Goal: Task Accomplishment & Management: Manage account settings

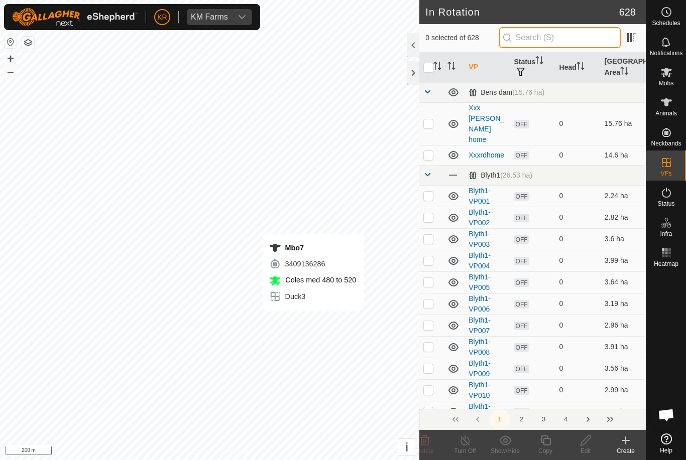
click at [578, 35] on input "text" at bounding box center [560, 37] width 122 height 21
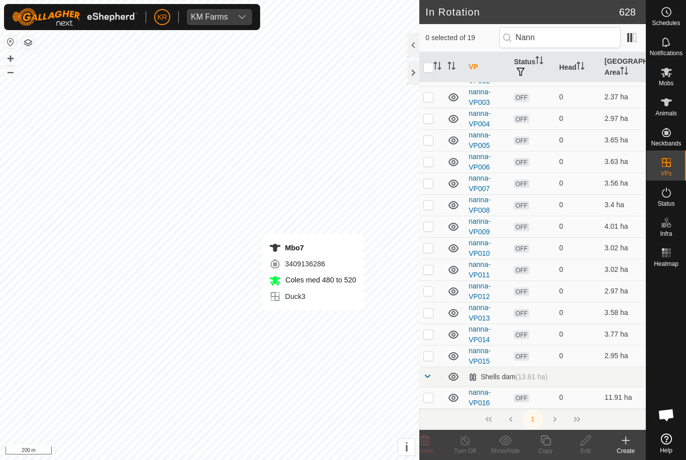
scroll to position [142, 0]
type input "Nann"
click at [430, 67] on input "checkbox" at bounding box center [428, 68] width 10 height 10
checkbox input "true"
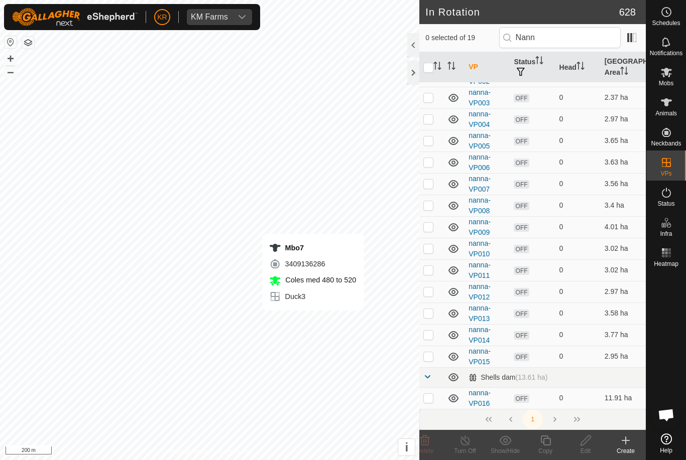
checkbox input "true"
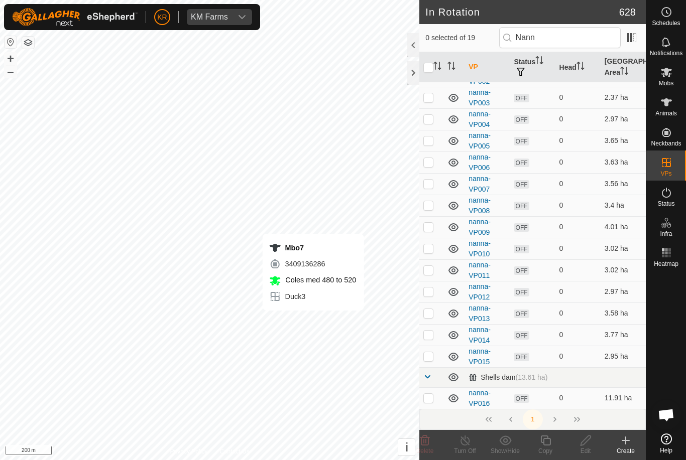
checkbox input "true"
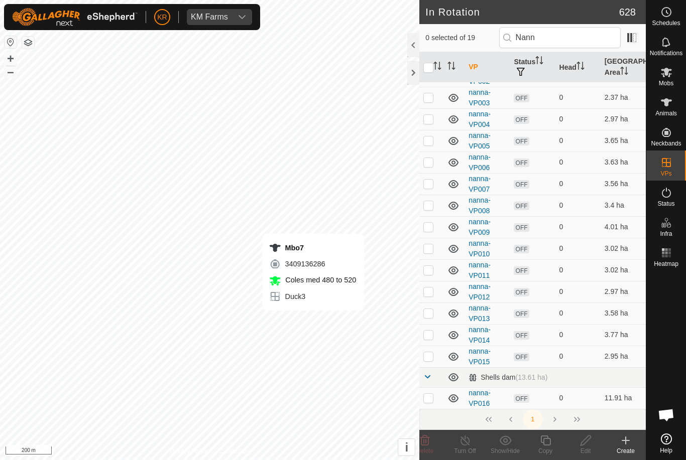
checkbox input "true"
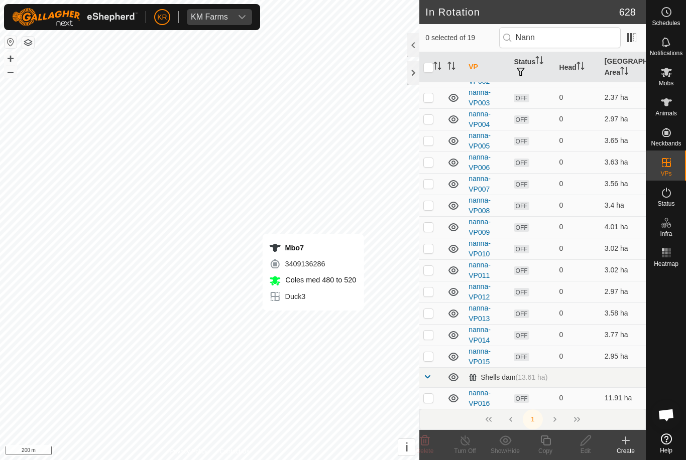
checkbox input "true"
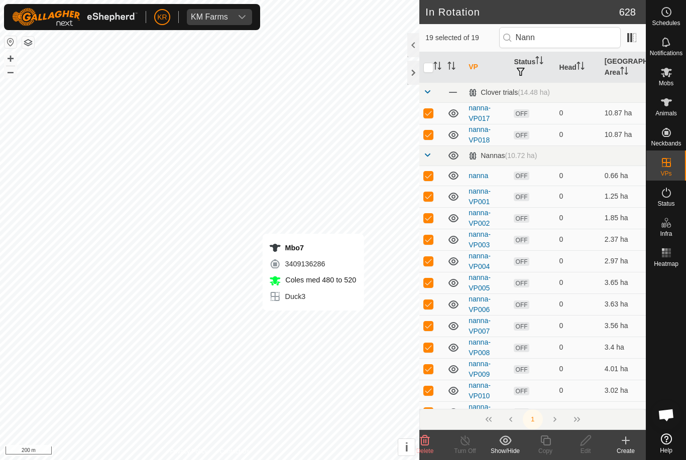
click at [429, 444] on icon at bounding box center [425, 441] width 10 height 10
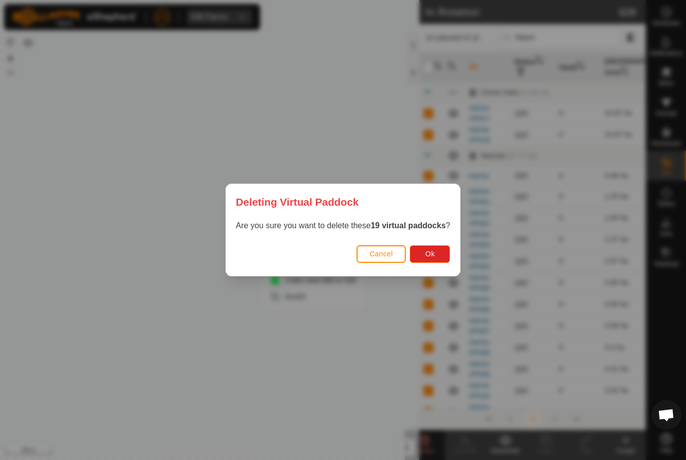
click at [433, 255] on span "Ok" at bounding box center [430, 254] width 10 height 8
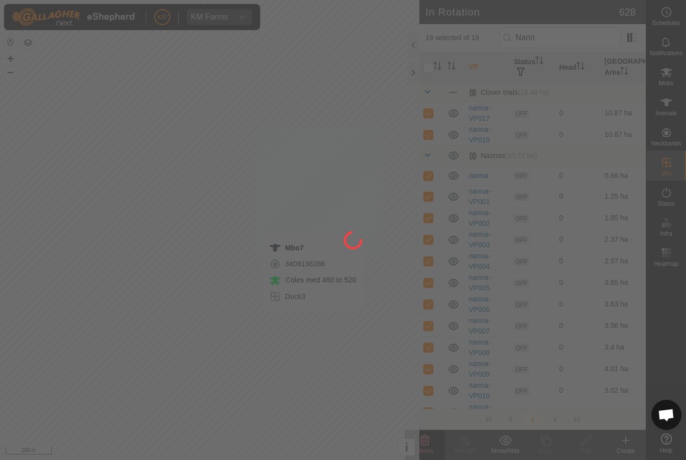
checkbox input "false"
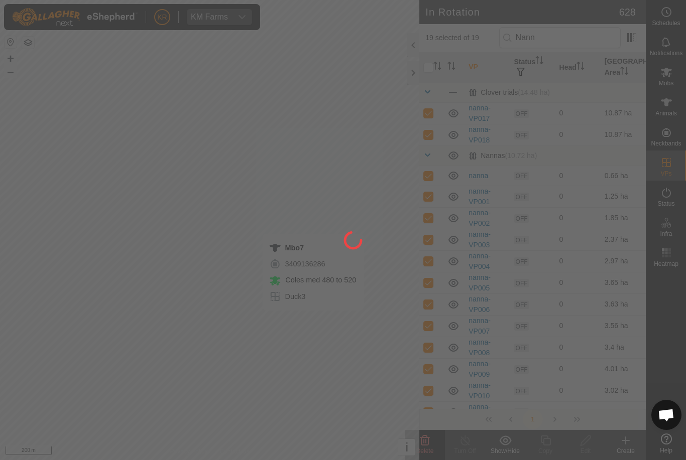
checkbox input "false"
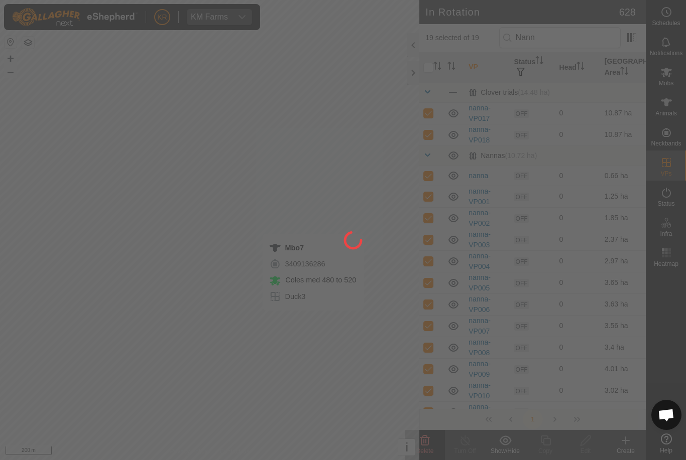
checkbox input "false"
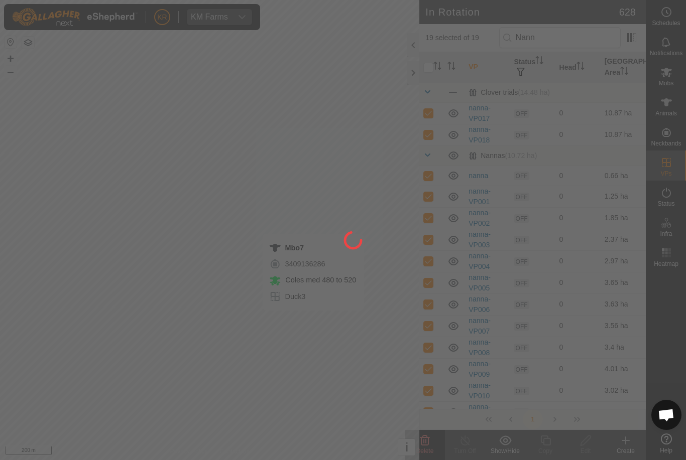
checkbox input "false"
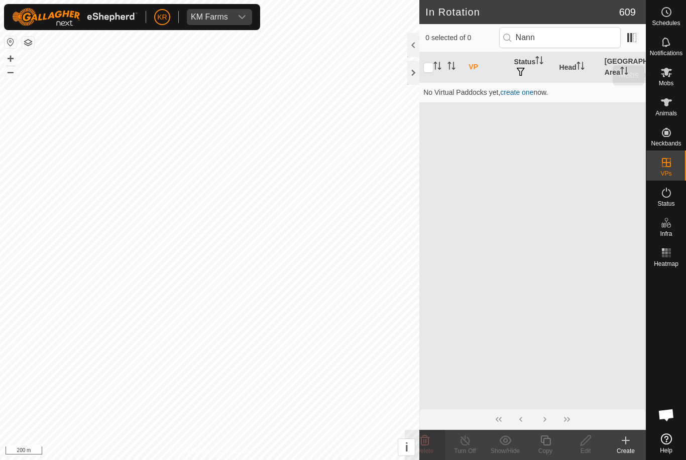
click at [665, 76] on icon at bounding box center [666, 72] width 12 height 12
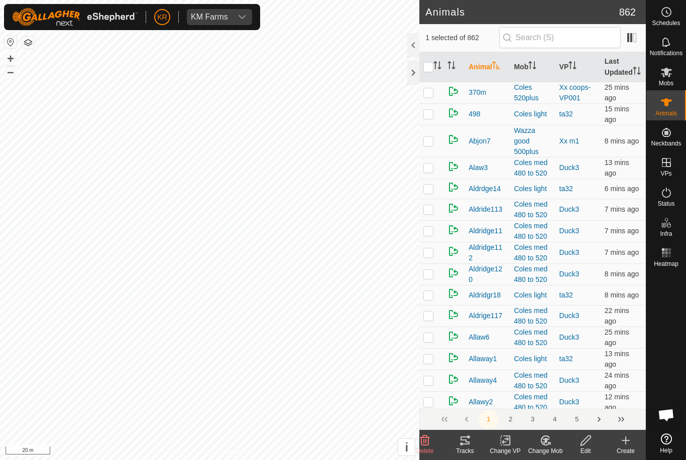
click at [428, 439] on icon at bounding box center [425, 441] width 10 height 10
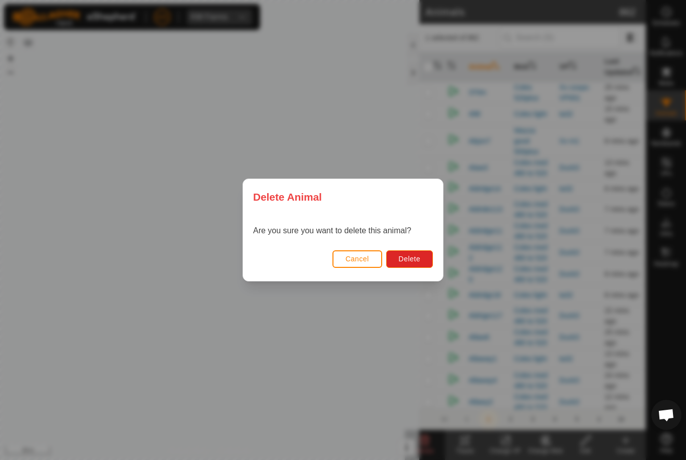
click at [413, 264] on button "Delete" at bounding box center [409, 260] width 47 height 18
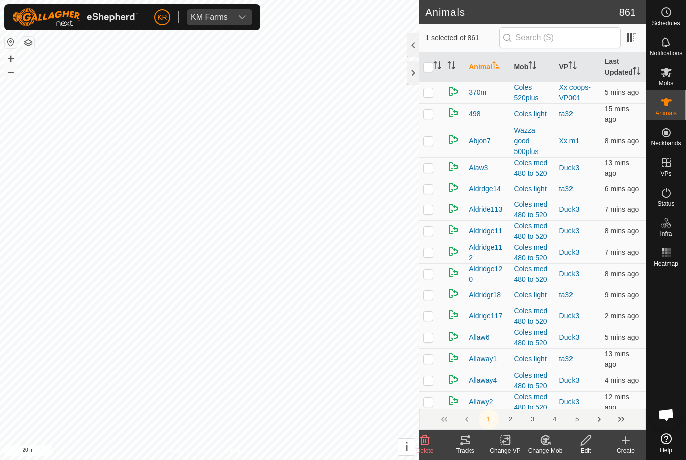
click at [429, 440] on icon at bounding box center [425, 441] width 12 height 12
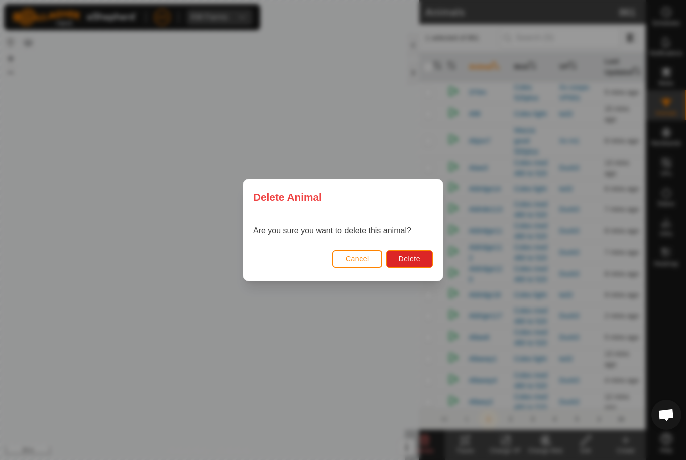
click at [421, 262] on button "Delete" at bounding box center [409, 260] width 47 height 18
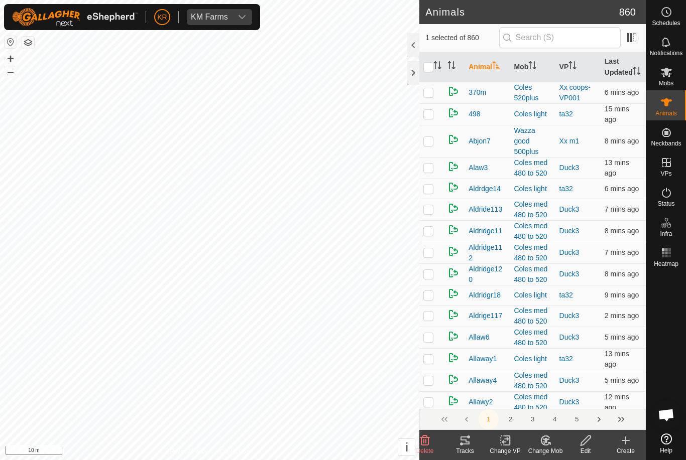
click at [435, 442] on delete-svg-icon at bounding box center [425, 441] width 40 height 12
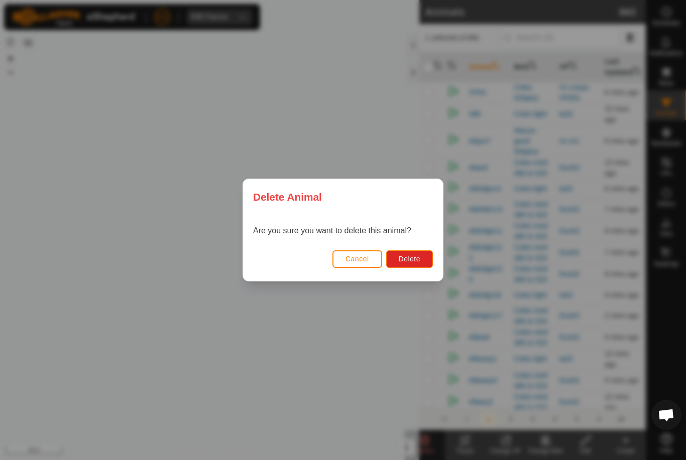
click at [412, 260] on span "Delete" at bounding box center [410, 259] width 22 height 8
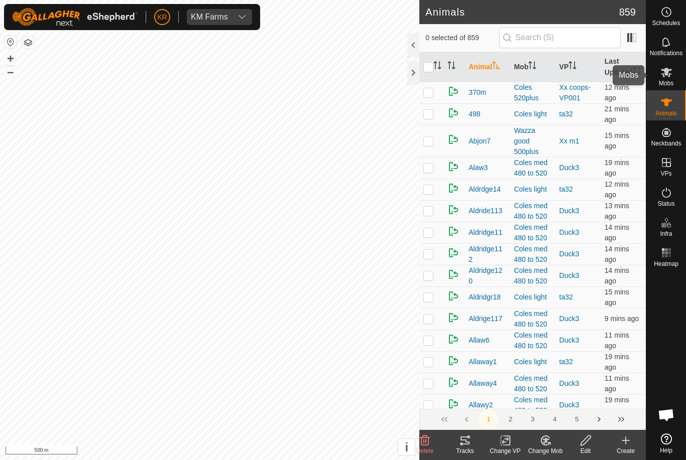
click at [670, 75] on icon at bounding box center [666, 73] width 11 height 10
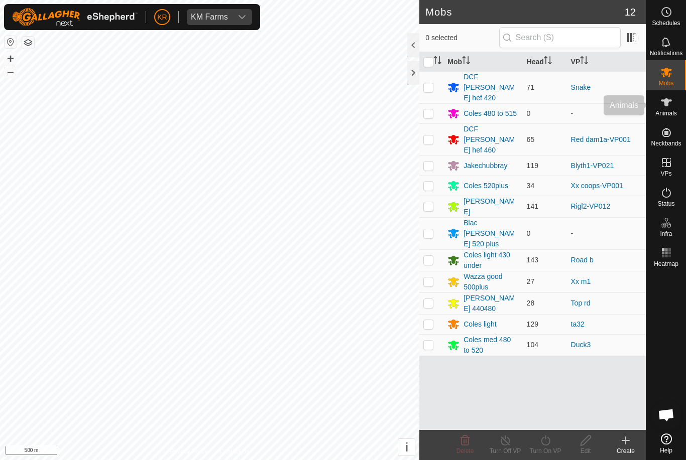
click at [672, 102] on icon at bounding box center [666, 102] width 12 height 12
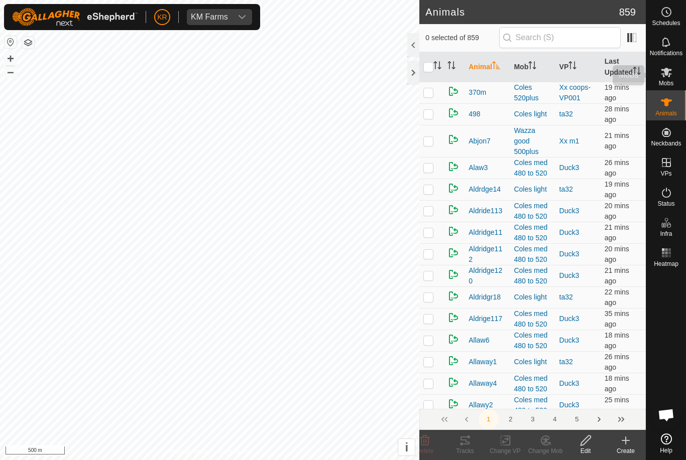
click at [674, 72] on es-mob-svg-icon at bounding box center [666, 72] width 18 height 16
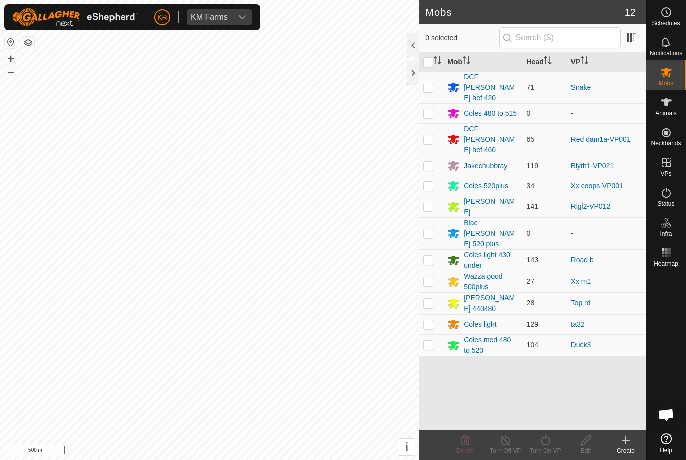
click at [498, 108] on div "Coles 480 to 515" at bounding box center [489, 113] width 53 height 11
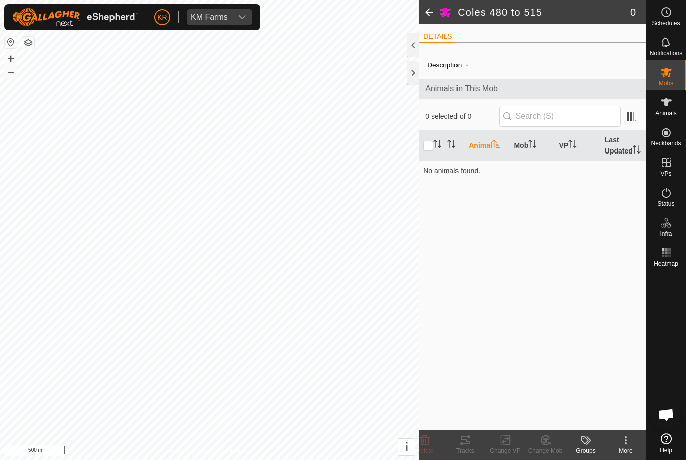
click at [628, 441] on icon at bounding box center [626, 441] width 12 height 12
click at [595, 417] on span "Edit Mob Detail" at bounding box center [586, 419] width 55 height 12
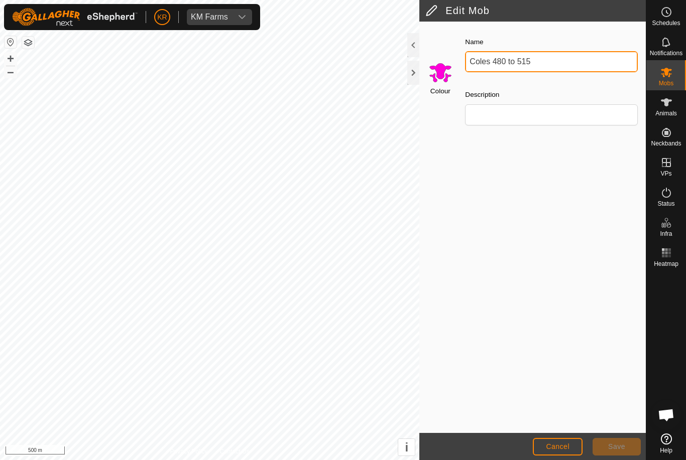
click at [546, 64] on input "Coles 480 to 515" at bounding box center [551, 61] width 173 height 21
type input "C"
type input "Draft"
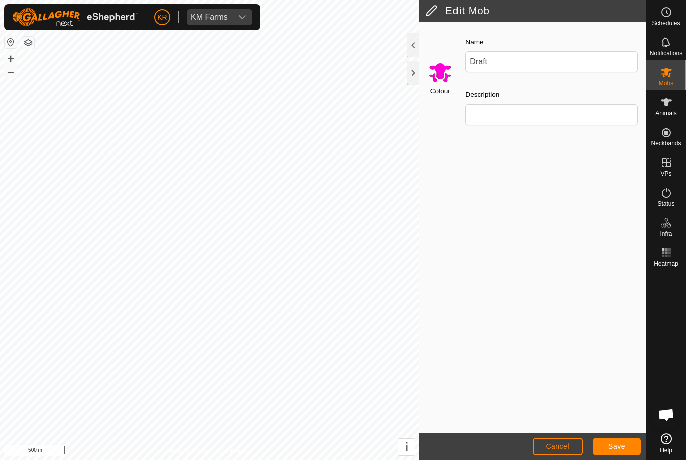
click at [623, 439] on button "Save" at bounding box center [617, 447] width 48 height 18
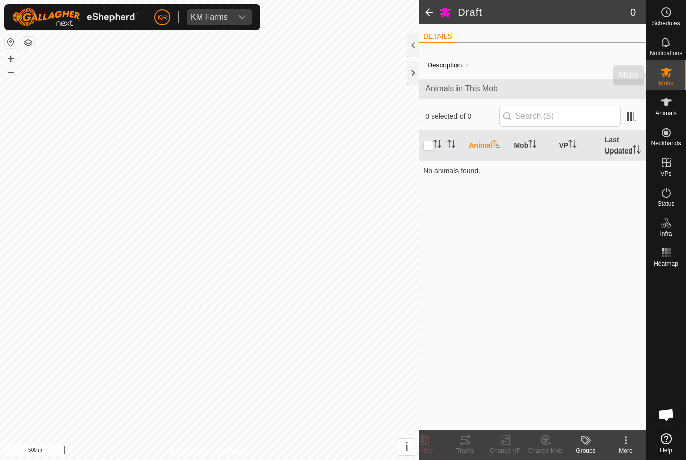
click at [668, 80] on span "Mobs" at bounding box center [666, 83] width 15 height 6
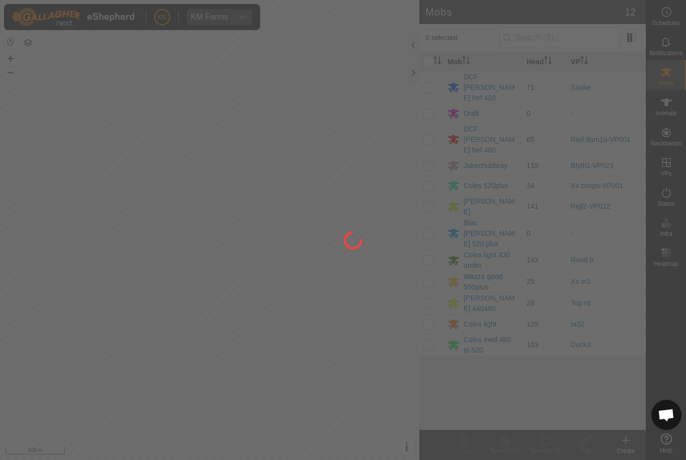
click at [543, 365] on div at bounding box center [343, 230] width 686 height 460
click at [489, 201] on div at bounding box center [343, 230] width 686 height 460
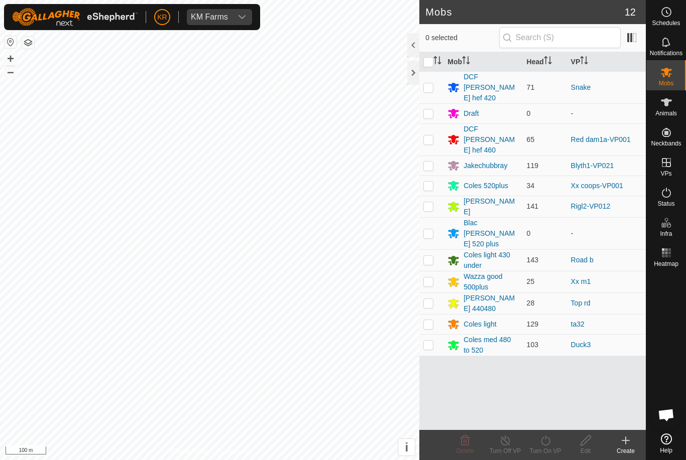
click at [479, 218] on div "Blac [PERSON_NAME] 520 plus" at bounding box center [490, 234] width 55 height 32
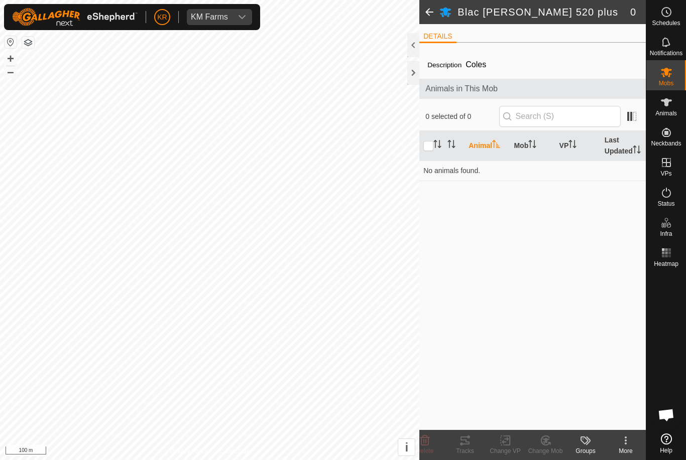
click at [629, 451] on div "More" at bounding box center [626, 451] width 40 height 9
click at [614, 423] on span "Edit Mob Detail" at bounding box center [586, 419] width 55 height 12
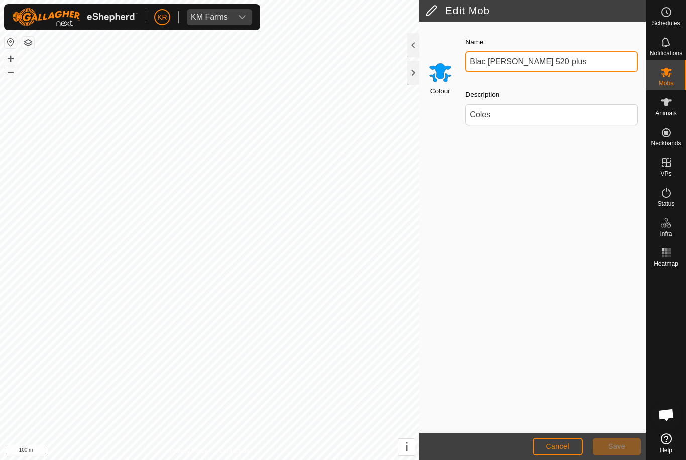
click at [564, 67] on input "Blac [PERSON_NAME] 520 plus" at bounding box center [551, 61] width 173 height 21
type input "B"
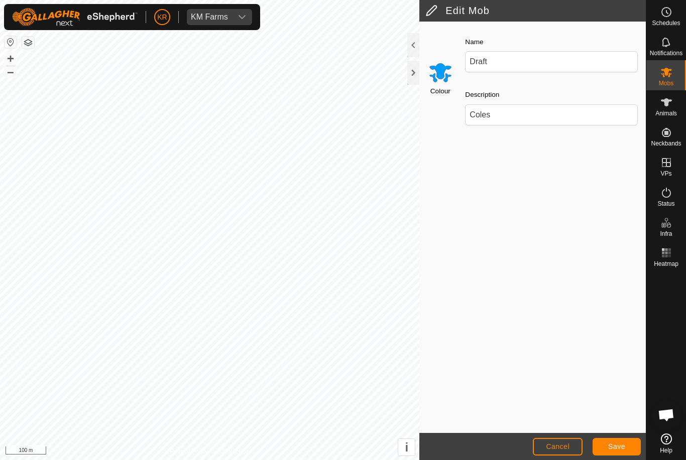
click at [629, 443] on button "Save" at bounding box center [617, 447] width 48 height 18
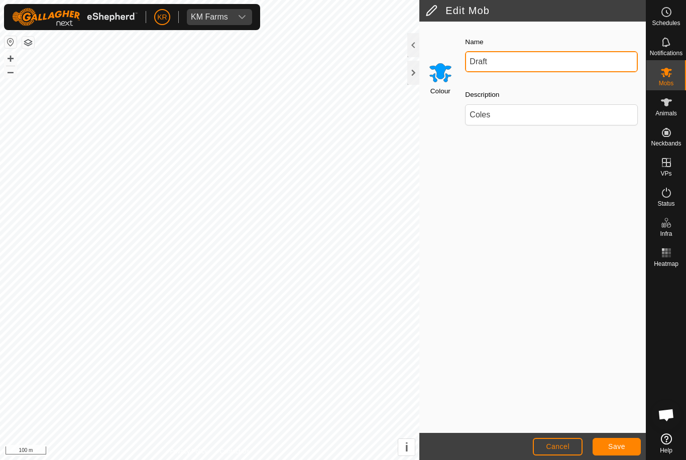
click at [533, 63] on input "Draft" at bounding box center [551, 61] width 173 height 21
type input "Draft 2"
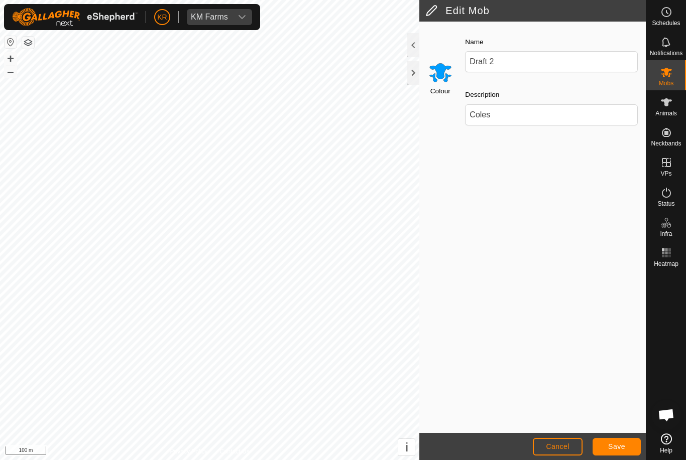
click at [629, 451] on button "Save" at bounding box center [617, 447] width 48 height 18
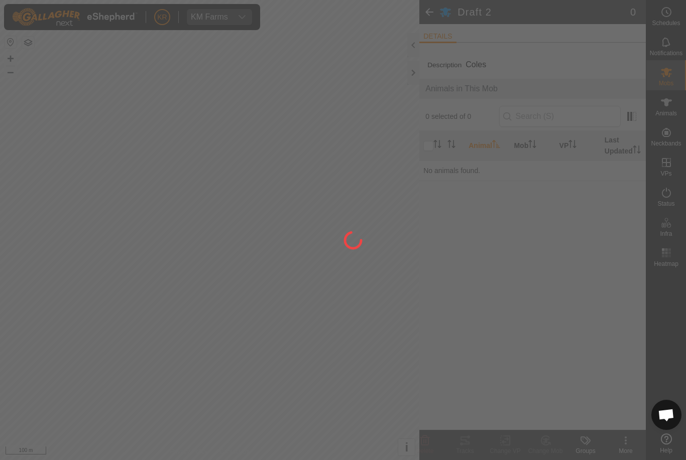
click at [674, 71] on div at bounding box center [343, 230] width 686 height 460
click at [685, 57] on div at bounding box center [343, 230] width 686 height 460
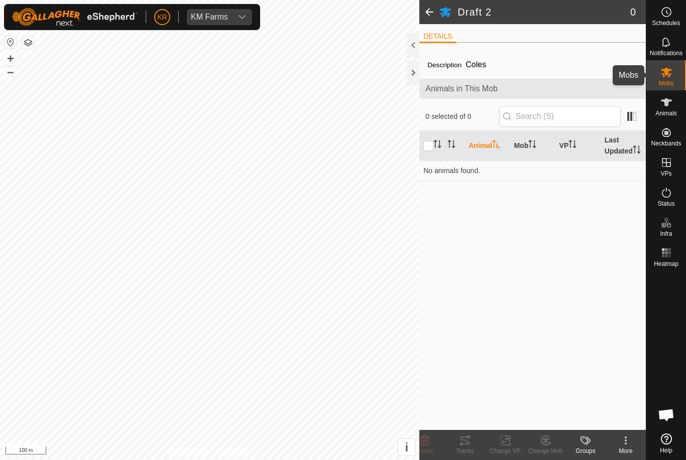
click at [674, 77] on es-mob-svg-icon at bounding box center [666, 72] width 18 height 16
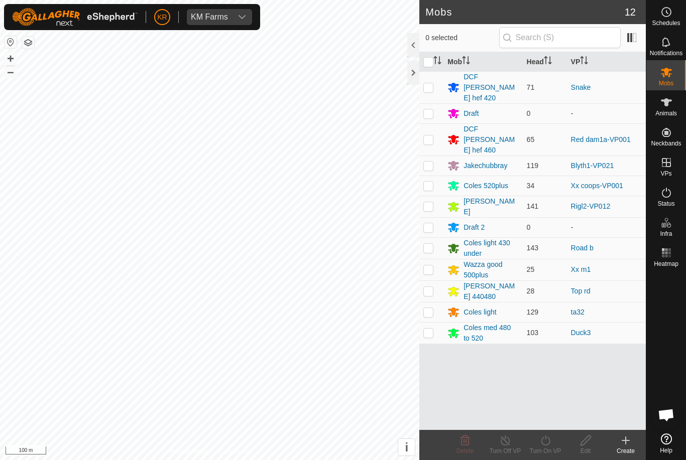
click at [557, 358] on div "Mob Head VP DCF [PERSON_NAME] hef 420 71 Snake Draft 0 - DCF [PERSON_NAME] hef …" at bounding box center [532, 241] width 226 height 378
click at [595, 322] on td "Duck3" at bounding box center [606, 333] width 79 height 22
click at [545, 370] on div "Mob Head VP DCF [PERSON_NAME] hef 420 71 Snake Draft 0 - DCF [PERSON_NAME] hef …" at bounding box center [532, 241] width 226 height 378
click at [679, 433] on link "Help" at bounding box center [666, 444] width 40 height 28
